Goal: Task Accomplishment & Management: Complete application form

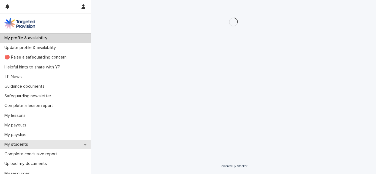
click at [39, 145] on div "My students" at bounding box center [45, 145] width 91 height 10
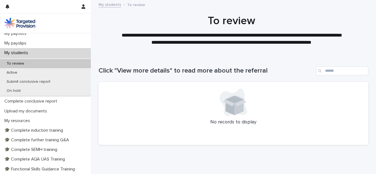
scroll to position [97, 0]
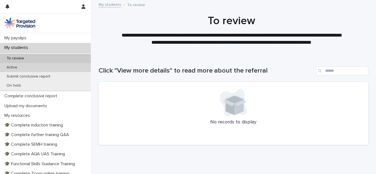
click at [46, 66] on div "Active" at bounding box center [45, 67] width 91 height 9
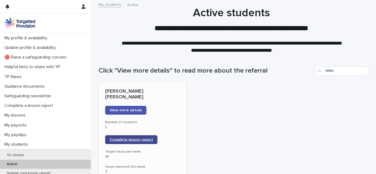
click at [138, 138] on span "Complete lesson report" at bounding box center [130, 140] width 43 height 4
